Goal: Task Accomplishment & Management: Complete application form

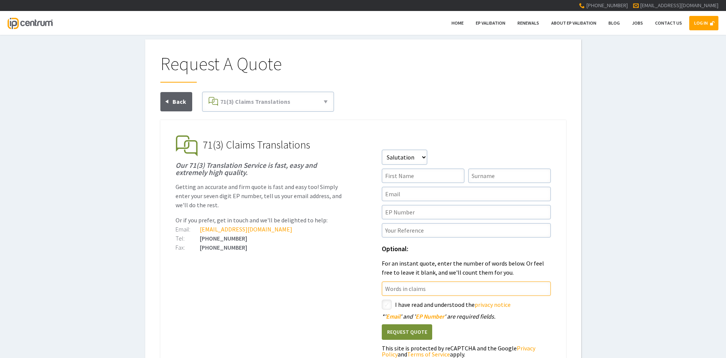
click at [404, 285] on input"] "text" at bounding box center [466, 289] width 169 height 14
click at [402, 213] on input"] "text" at bounding box center [466, 212] width 169 height 14
paste input"] "EP4454510"
click at [334, 216] on p "Or if you prefer, get in touch and we'll be delighted to help:" at bounding box center [259, 220] width 169 height 9
click at [400, 211] on input"] "EP4454510" at bounding box center [466, 212] width 169 height 14
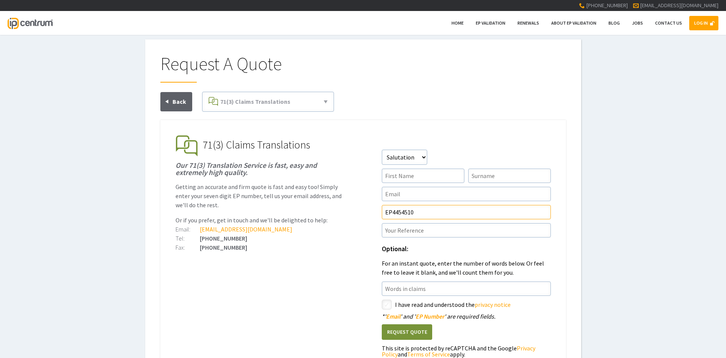
click at [391, 212] on input"] "EP4454510" at bounding box center [466, 212] width 169 height 14
drag, startPoint x: 401, startPoint y: 212, endPoint x: 379, endPoint y: 212, distance: 22.0
click at [379, 212] on ul "EP Validation & Unitary Effect IP Centrum makes European Patent Validation and …" at bounding box center [363, 280] width 406 height 321
type input"] "4454510"
click at [399, 175] on input"] "text" at bounding box center [423, 176] width 83 height 14
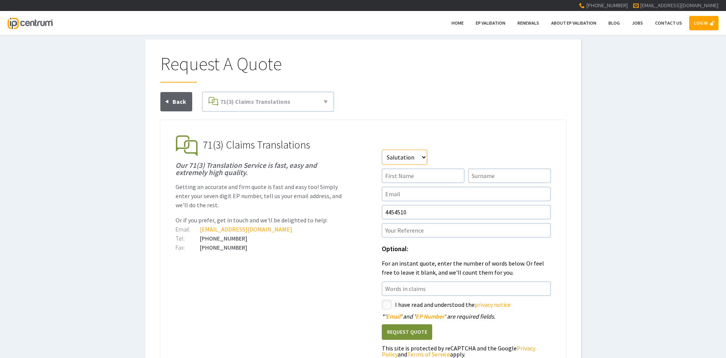
click at [399, 160] on select"] "Salutation Mr Mrs Miss Ms Dr [PERSON_NAME]" at bounding box center [404, 157] width 45 height 15
select select"] "Miss"
click at [382, 150] on select"] "Salutation Mr Mrs Miss Ms Dr [PERSON_NAME]" at bounding box center [404, 157] width 45 height 15
click at [409, 177] on input"] "text" at bounding box center [423, 176] width 83 height 14
type input"] "Niamh"
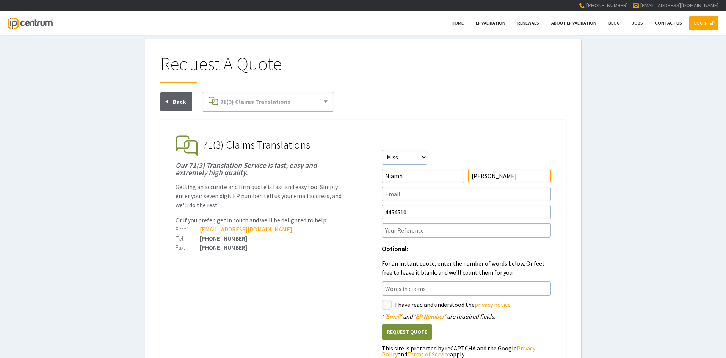
type input"] "[PERSON_NAME]"
type input"] "[EMAIL_ADDRESS][DOMAIN_NAME]"
click at [467, 235] on input"] "text" at bounding box center [466, 230] width 169 height 14
paste input"] "P051249-EP"
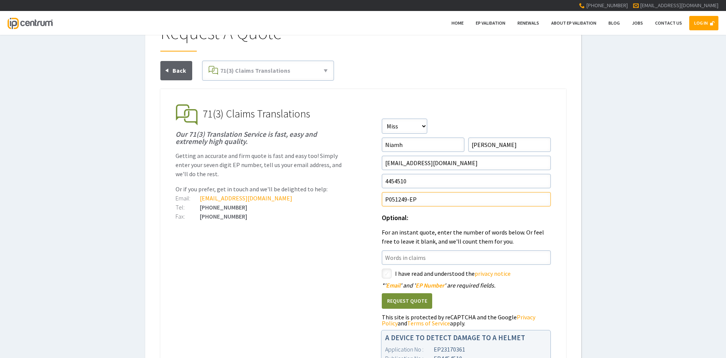
scroll to position [76, 0]
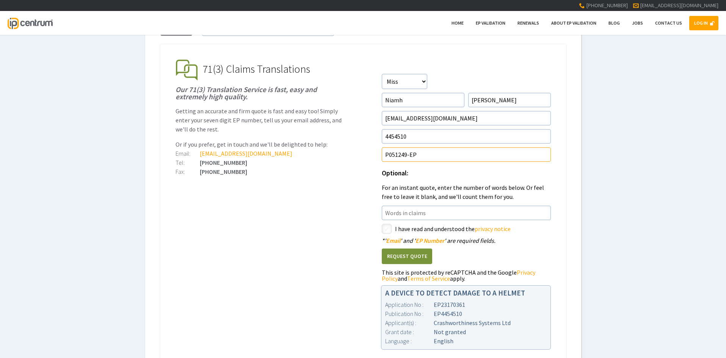
type input"] "P051249-EP"
click at [321, 189] on ul "EP Validation & Unitary Effect IP Centrum makes European Patent Validation and …" at bounding box center [363, 204] width 406 height 321
click at [381, 227] on ul "EP Validation & Unitary Effect IP Centrum makes European Patent Validation and …" at bounding box center [363, 204] width 406 height 321
click at [393, 227] on div "styled-checkbox I have read and understood the privacy notice" at bounding box center [466, 229] width 169 height 10
click at [390, 232] on input"] "checkbox" at bounding box center [387, 229] width 9 height 9
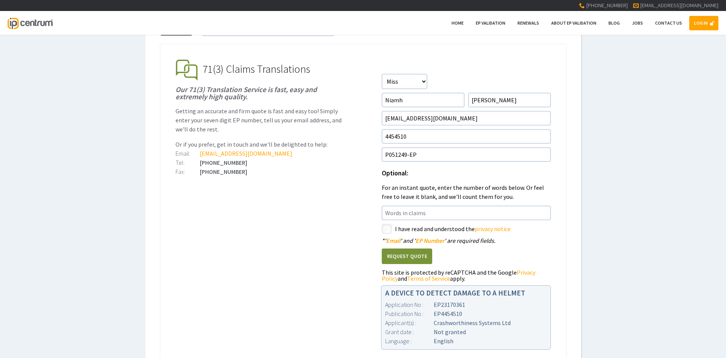
checkbox input"] "true"
click at [402, 262] on button "Request Quote" at bounding box center [407, 257] width 50 height 16
